Goal: Register for event/course

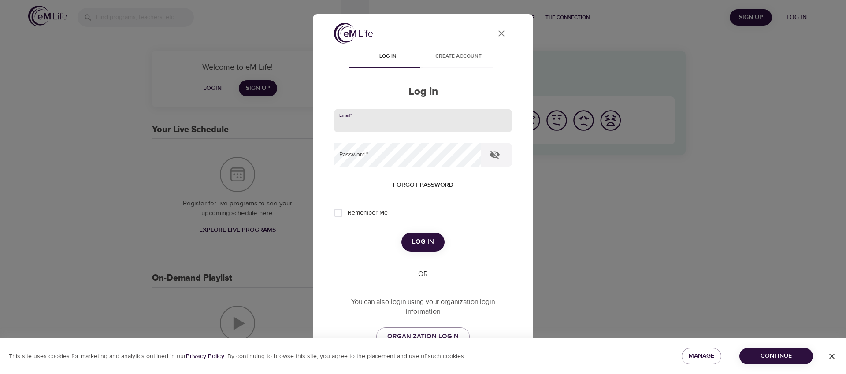
click at [441, 122] on input "email" at bounding box center [423, 121] width 178 height 24
type input "[EMAIL_ADDRESS][DOMAIN_NAME]"
click at [402, 233] on button "Log in" at bounding box center [423, 242] width 43 height 19
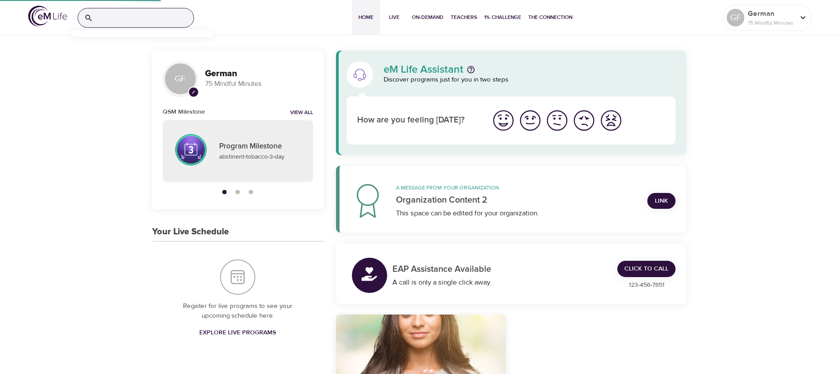
click at [148, 21] on input "search" at bounding box center [145, 17] width 97 height 19
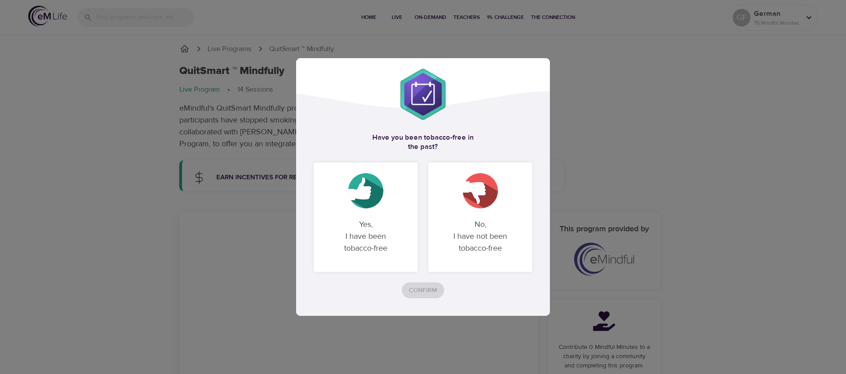
click at [148, 20] on div "Have you been tobacco-free in the past ? Yes, I have been tobacco-free No, I ha…" at bounding box center [423, 187] width 846 height 374
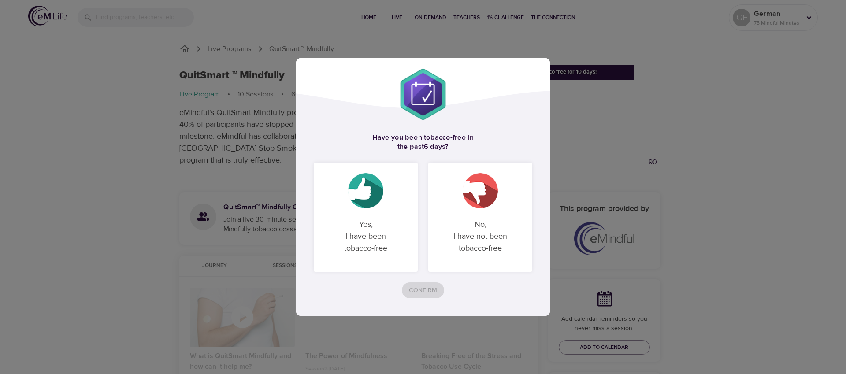
checkbox input "true"
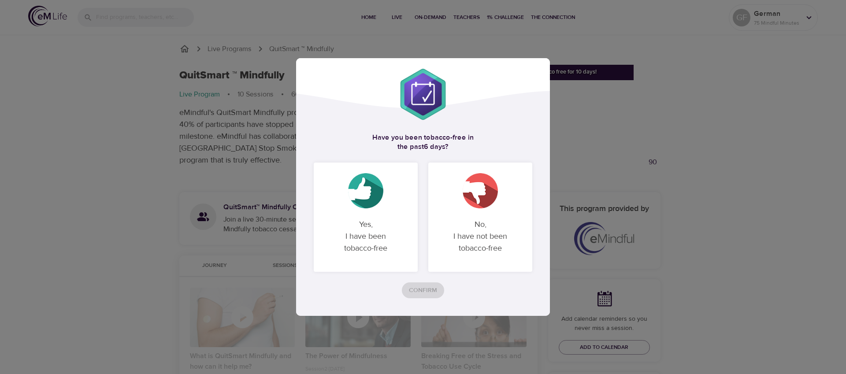
click at [450, 228] on p "No, I have not been tobacco-free" at bounding box center [480, 237] width 83 height 50
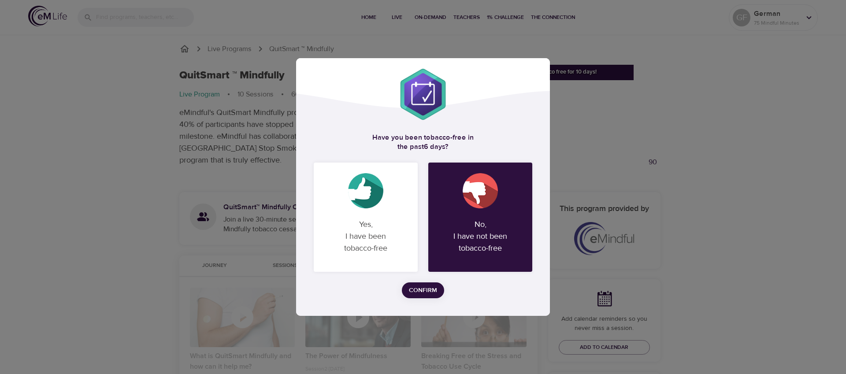
click at [426, 289] on span "Confirm" at bounding box center [423, 290] width 28 height 11
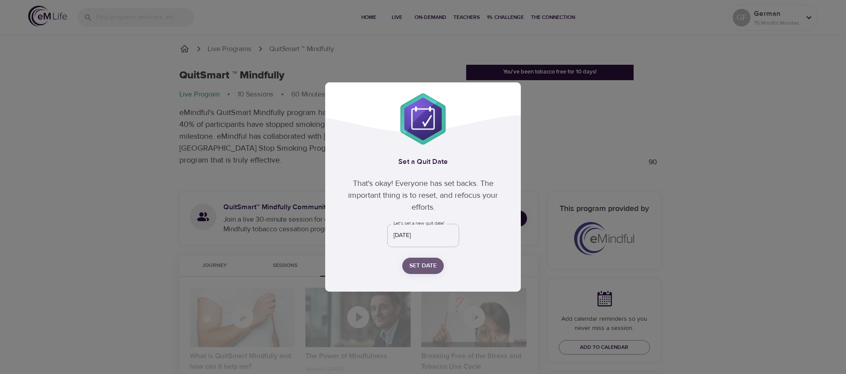
click at [431, 265] on span "Set Date" at bounding box center [423, 266] width 27 height 11
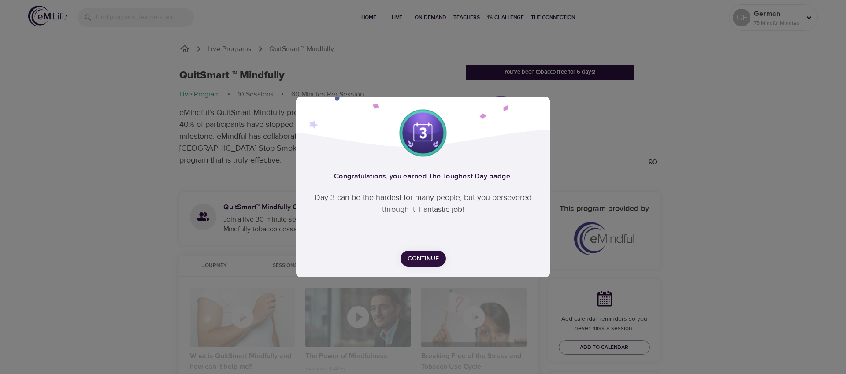
click at [432, 257] on span "Continue" at bounding box center [423, 258] width 31 height 11
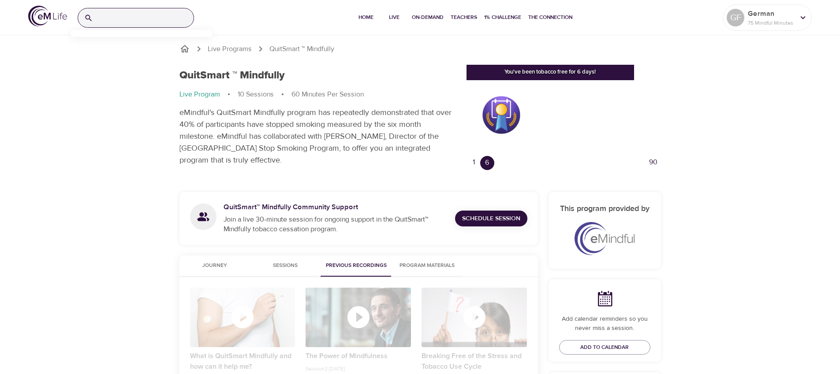
click at [115, 21] on input "search" at bounding box center [145, 17] width 97 height 19
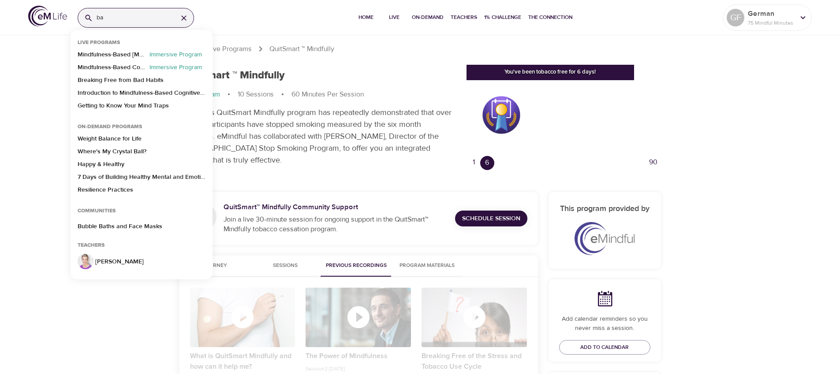
type input "b"
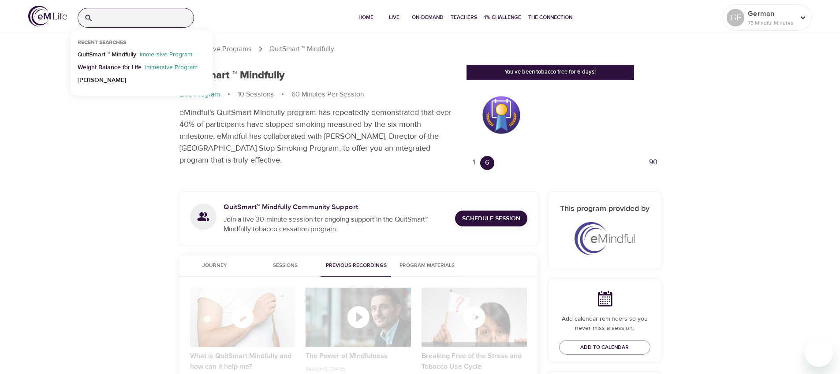
click at [116, 66] on p "Weight Balance for Life" at bounding box center [110, 69] width 64 height 13
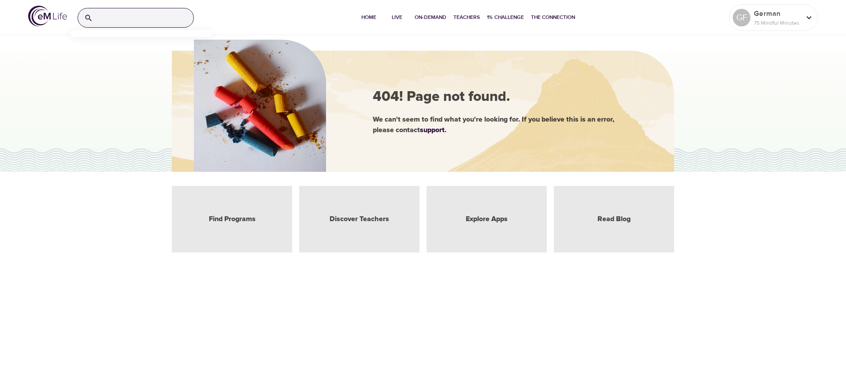
click at [145, 18] on input "search" at bounding box center [145, 17] width 97 height 19
